Goal: Task Accomplishment & Management: Use online tool/utility

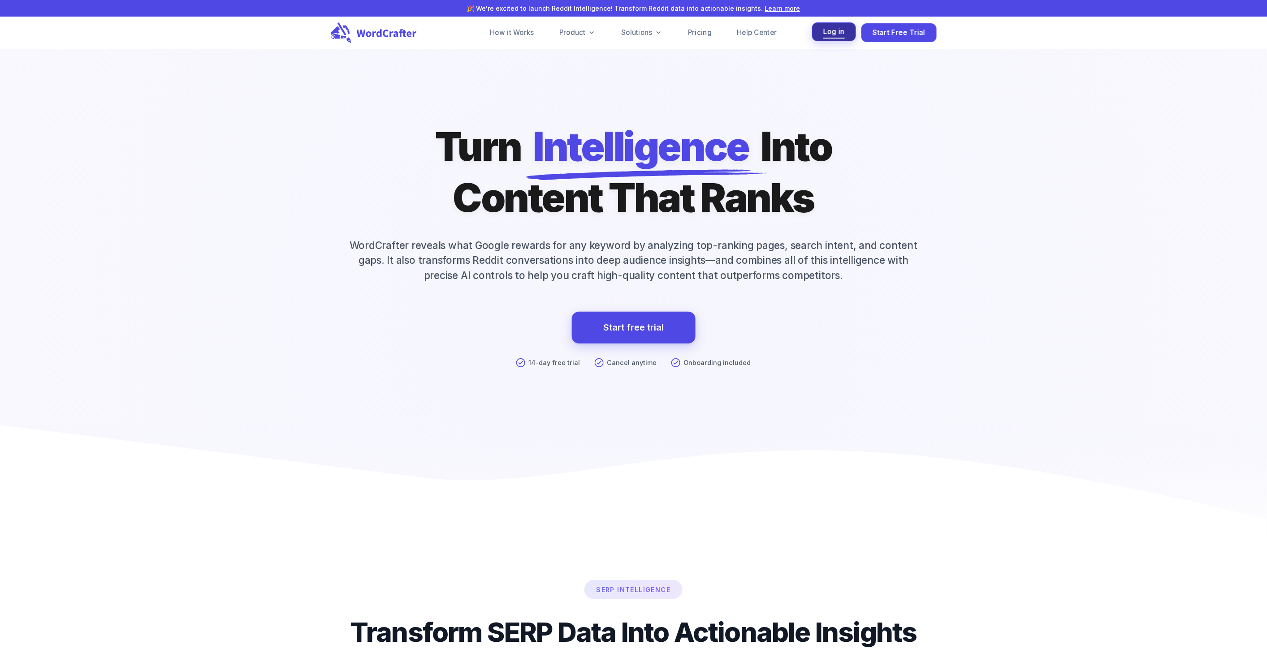
click at [836, 33] on span "Log in" at bounding box center [834, 32] width 22 height 12
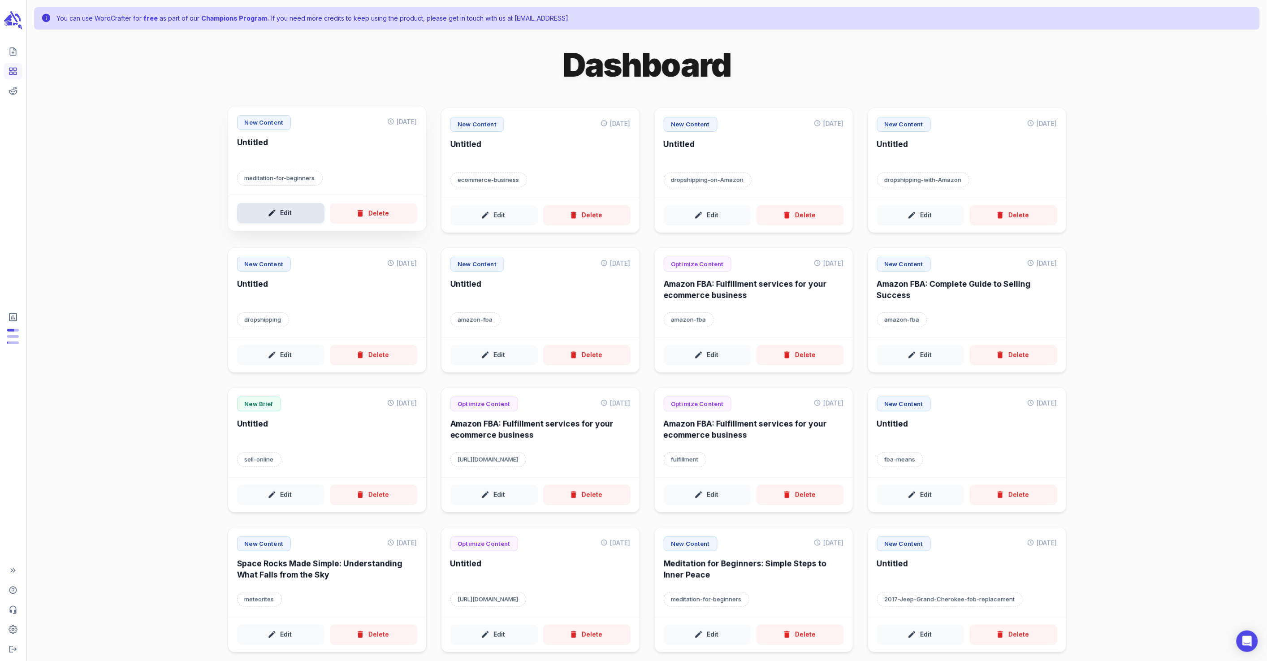
click at [285, 207] on button "Edit" at bounding box center [280, 213] width 87 height 20
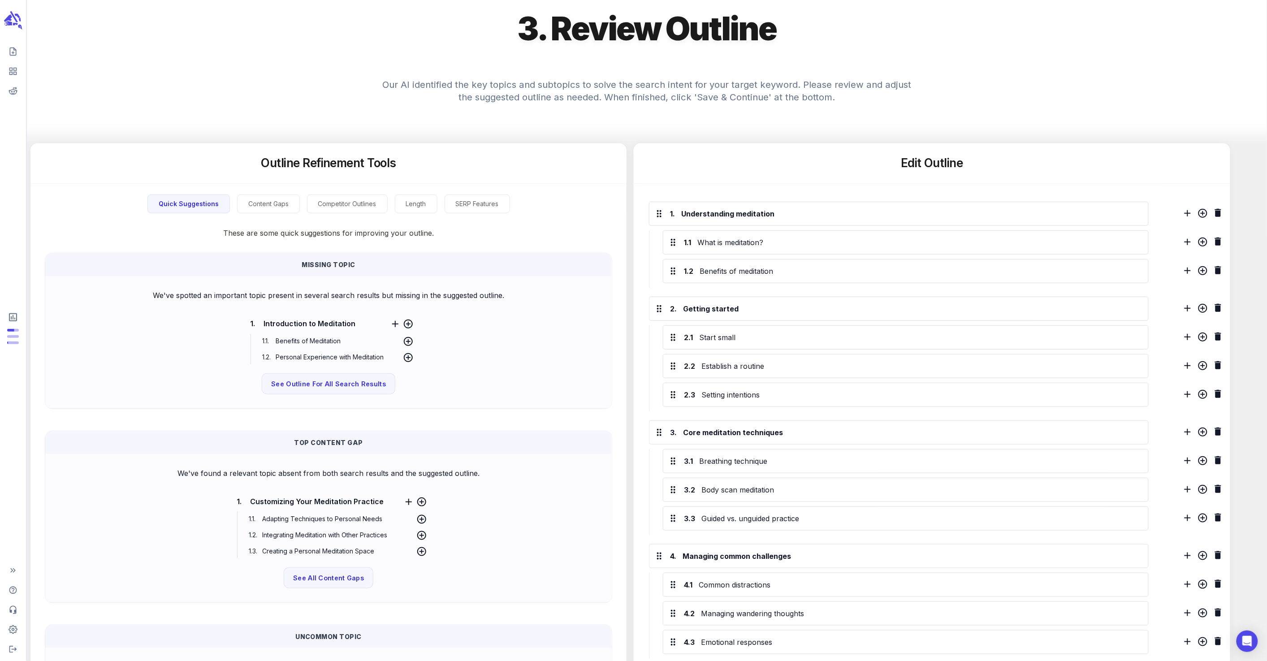
scroll to position [310, 0]
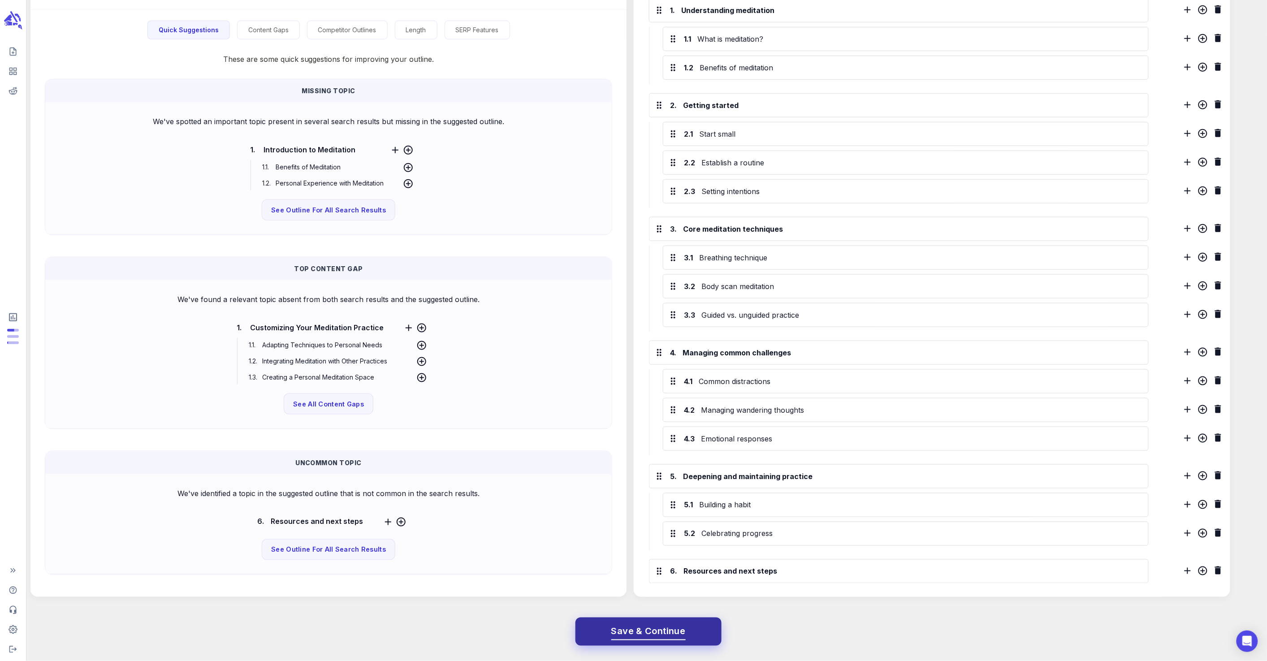
click at [698, 628] on button "Save & Continue" at bounding box center [648, 631] width 146 height 29
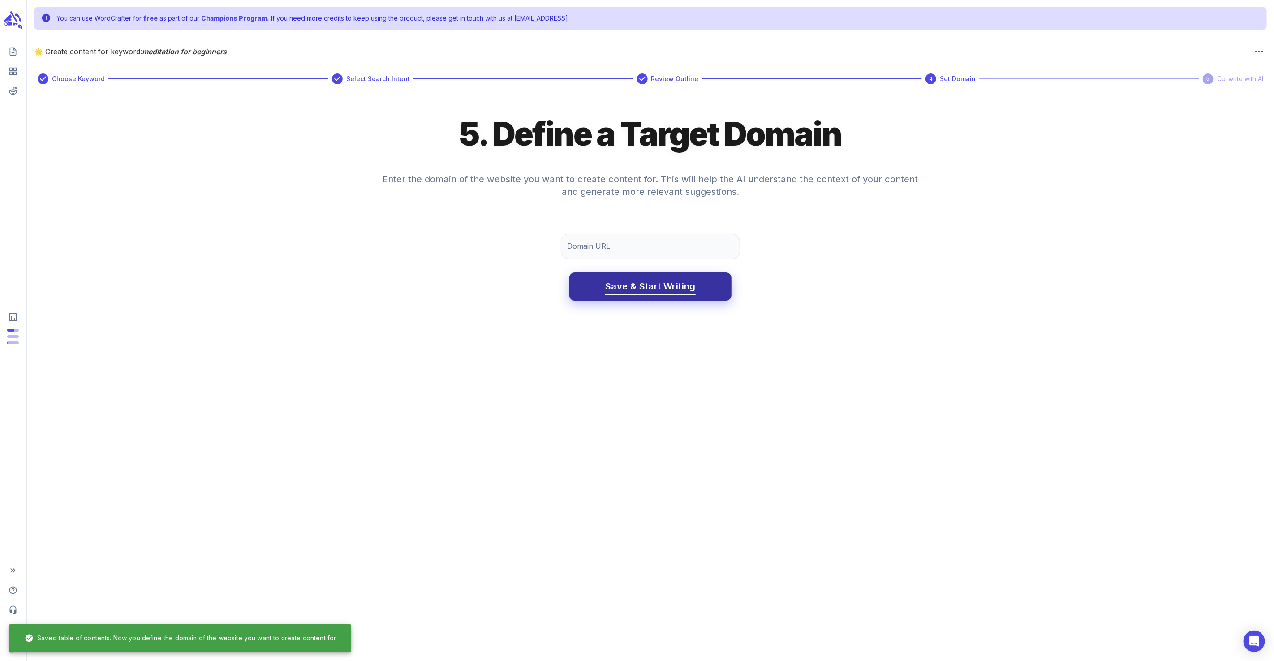
click at [654, 292] on span "Save & Start Writing" at bounding box center [650, 287] width 90 height 16
click at [625, 244] on input "Domain URL" at bounding box center [650, 246] width 179 height 25
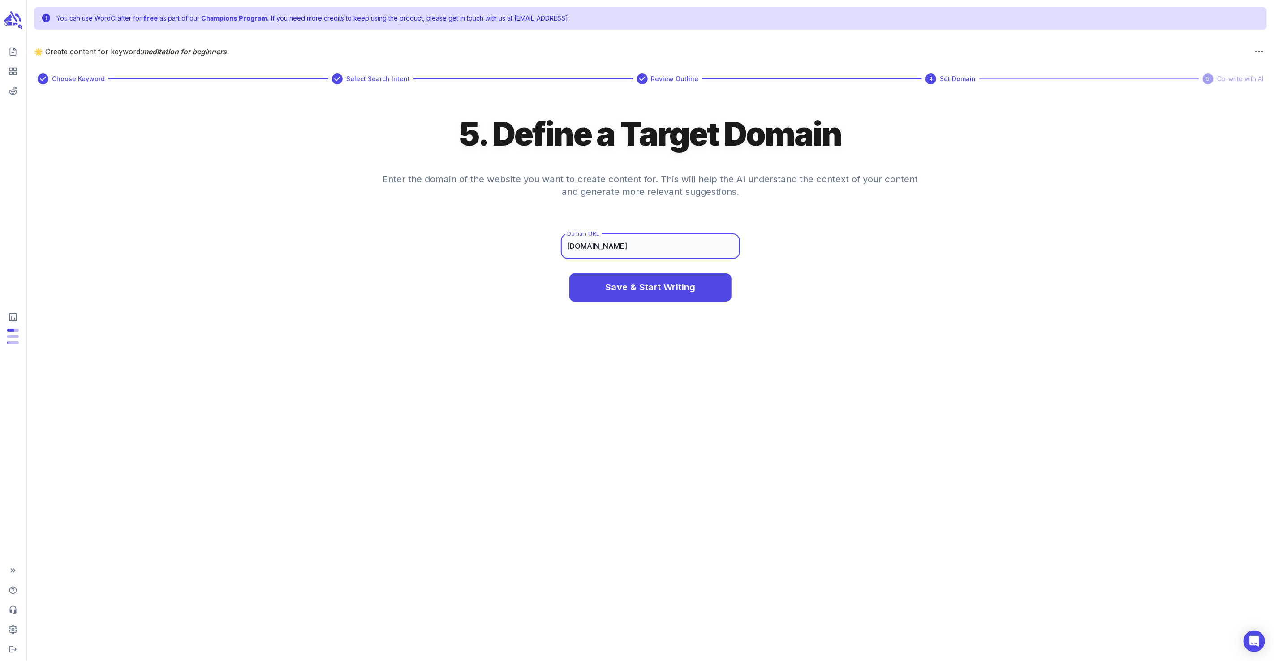
type input "[DOMAIN_NAME]"
click at [569, 273] on button "Save & Start Writing" at bounding box center [650, 287] width 162 height 29
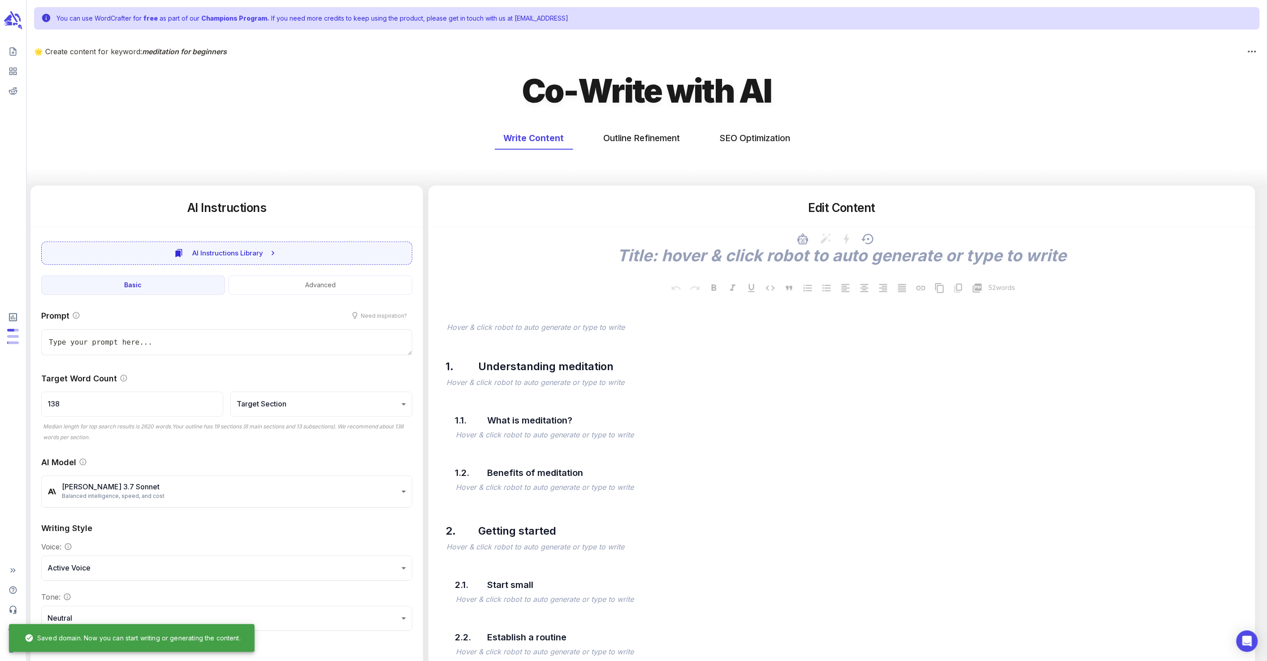
type textarea "x"
type input "138"
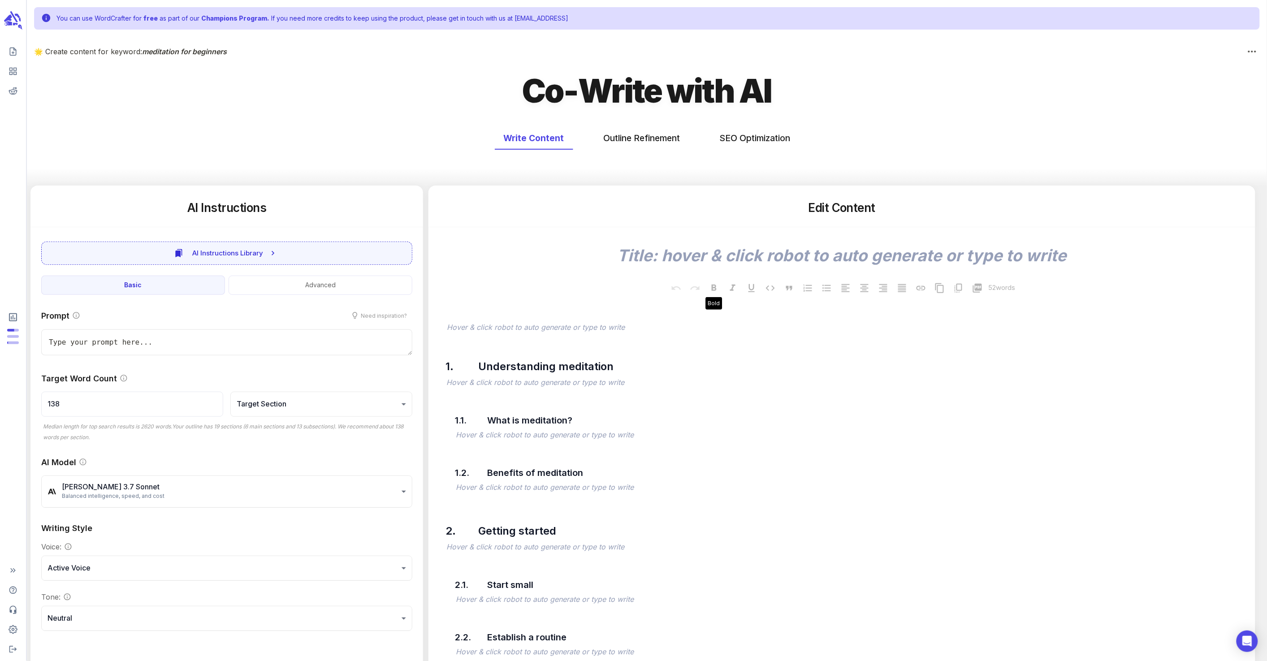
type textarea "x"
